Goal: Task Accomplishment & Management: Manage account settings

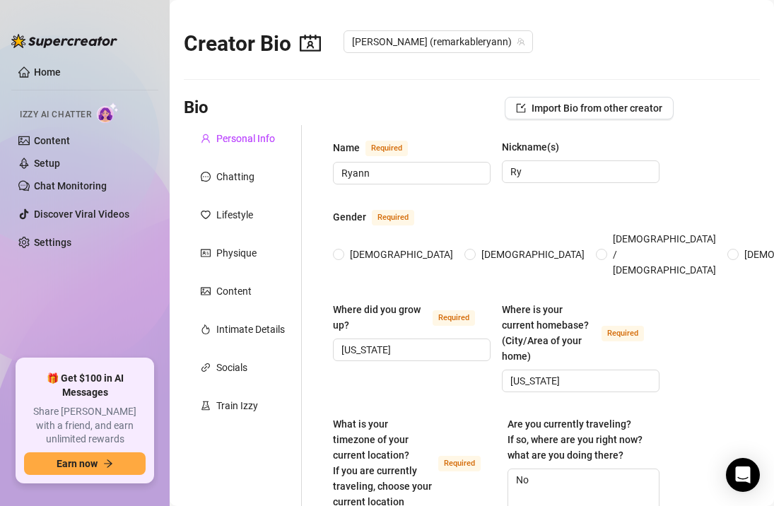
radio input "true"
type input "[DATE]"
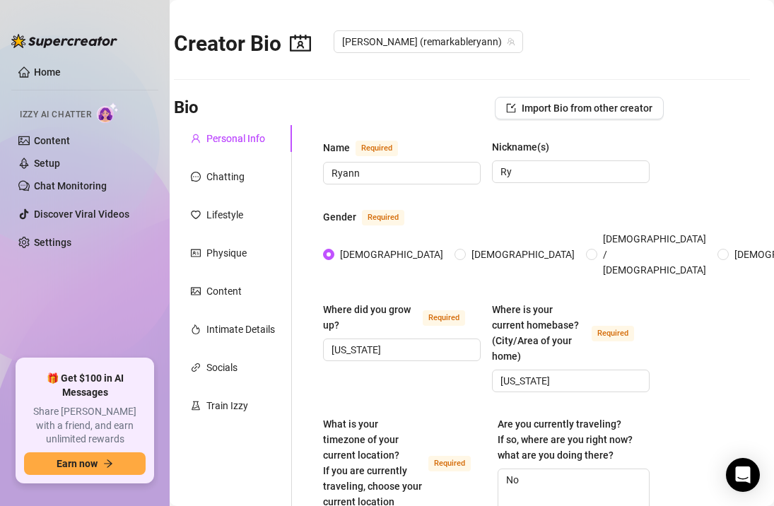
scroll to position [19, 10]
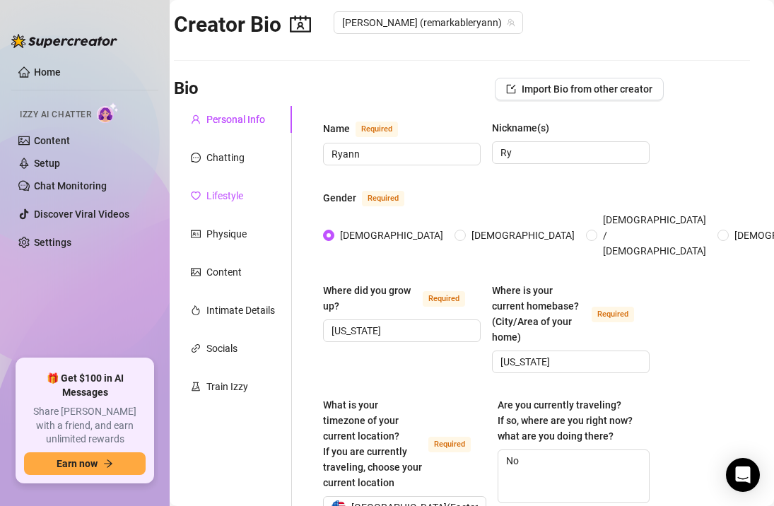
click at [224, 197] on div "Lifestyle" at bounding box center [224, 196] width 37 height 16
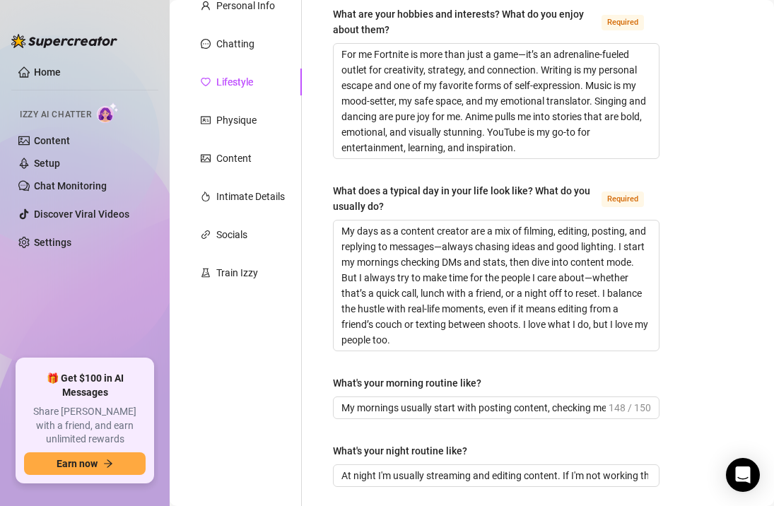
scroll to position [124, 0]
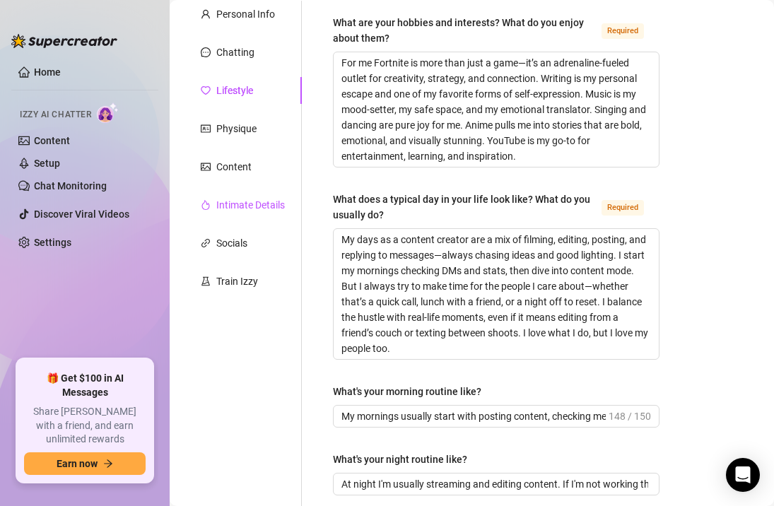
click at [252, 204] on div "Intimate Details" at bounding box center [250, 205] width 69 height 16
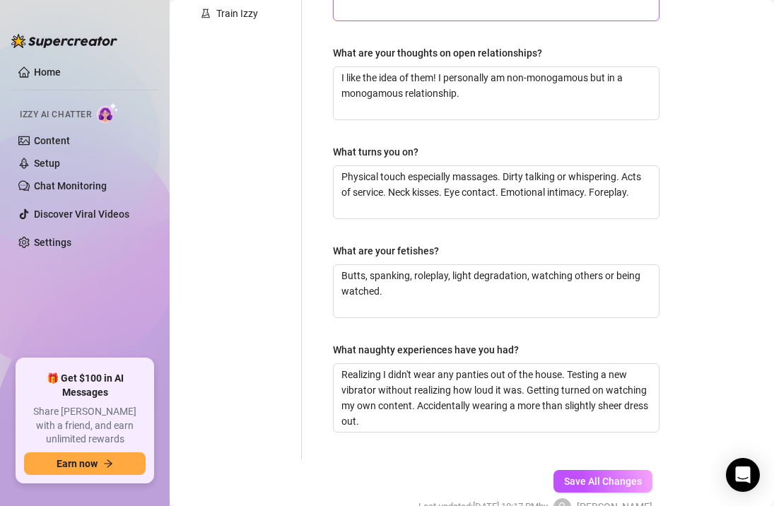
scroll to position [394, 0]
